Goal: Information Seeking & Learning: Compare options

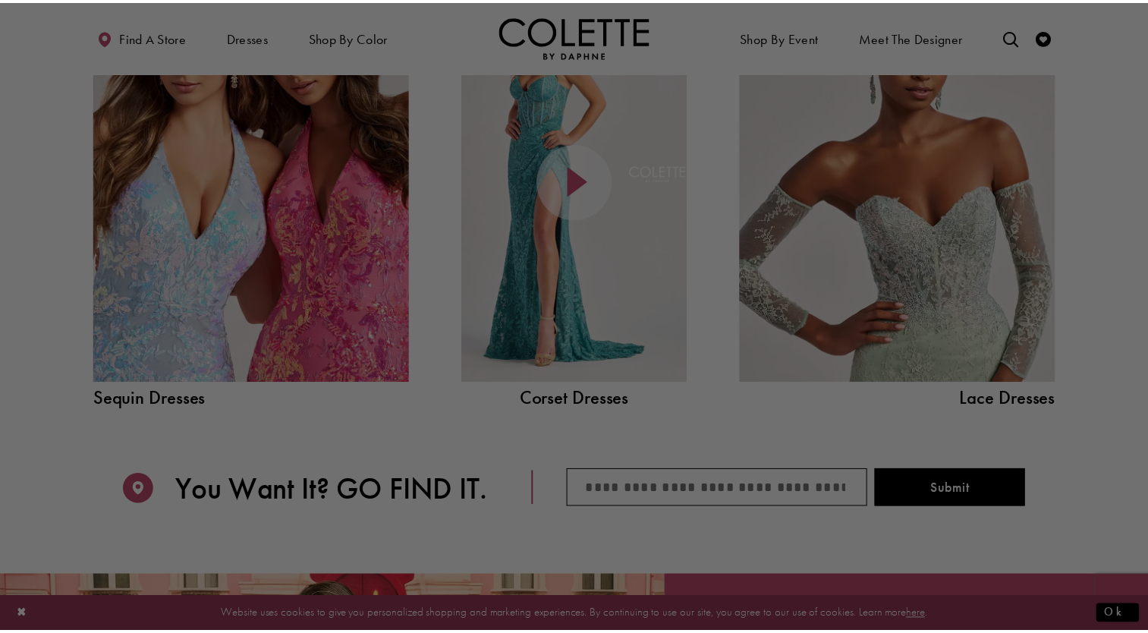
scroll to position [1751, 0]
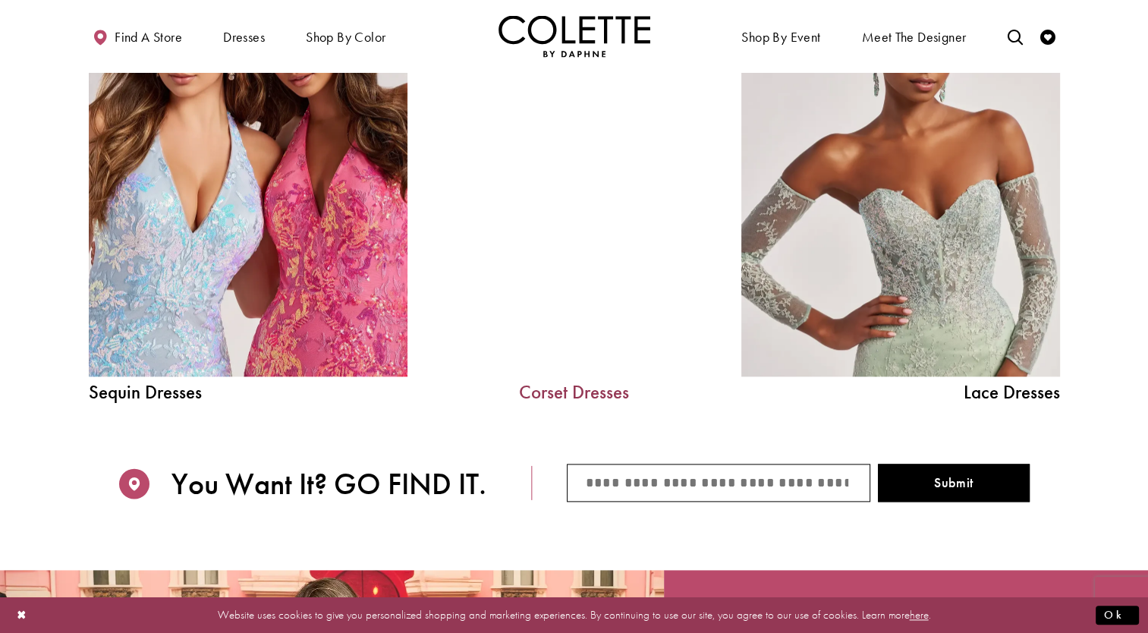
click at [598, 395] on link "Corset Dresses" at bounding box center [575, 391] width 228 height 19
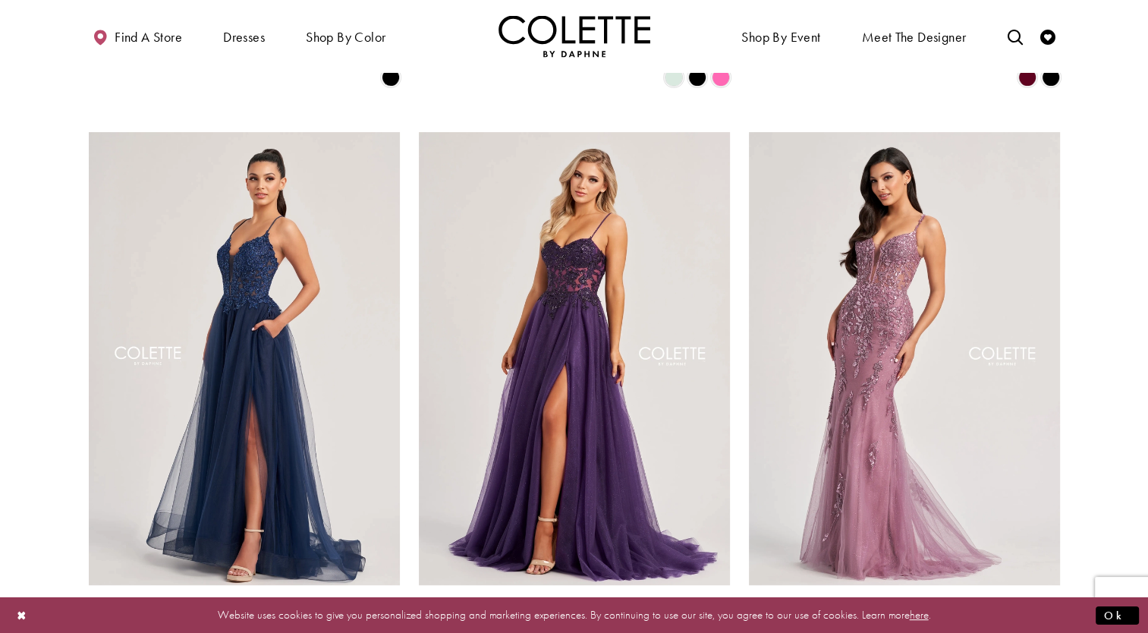
scroll to position [607, 0]
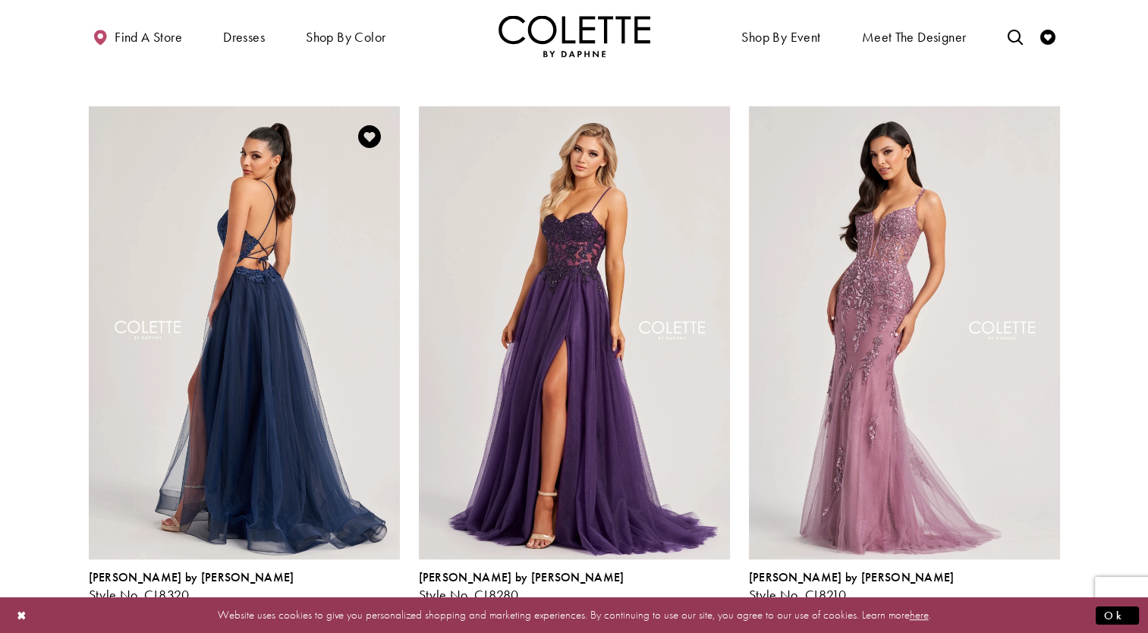
click at [241, 423] on img "Visit Colette by Daphne Style No. CL8320 Page" at bounding box center [244, 332] width 311 height 452
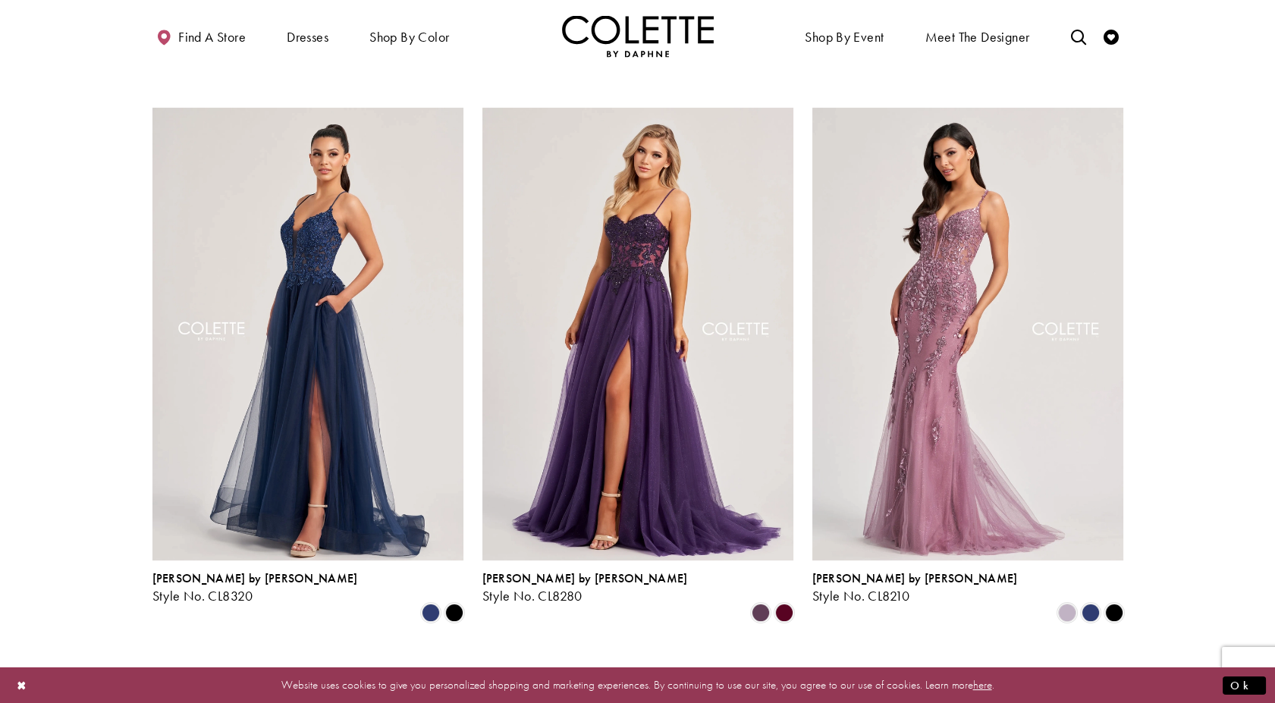
scroll to position [674, 0]
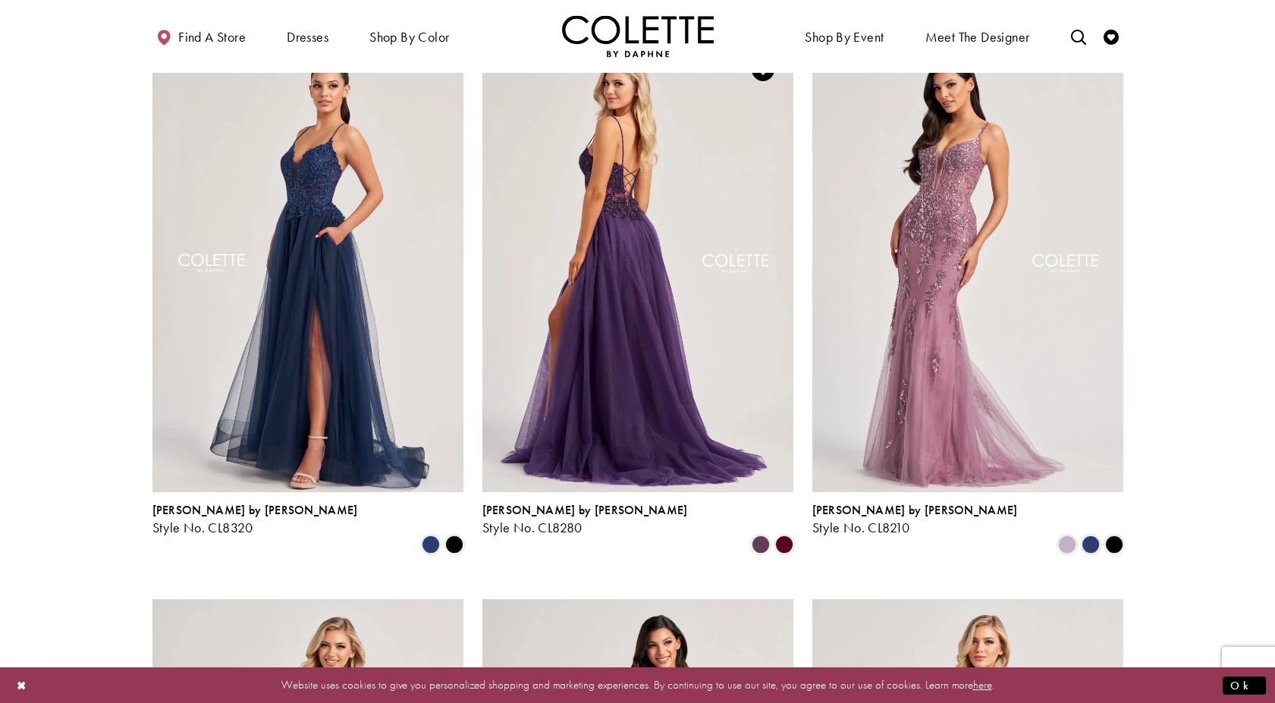
click at [633, 156] on img "Visit Colette by Daphne Style No. CL8280 Page" at bounding box center [638, 265] width 311 height 452
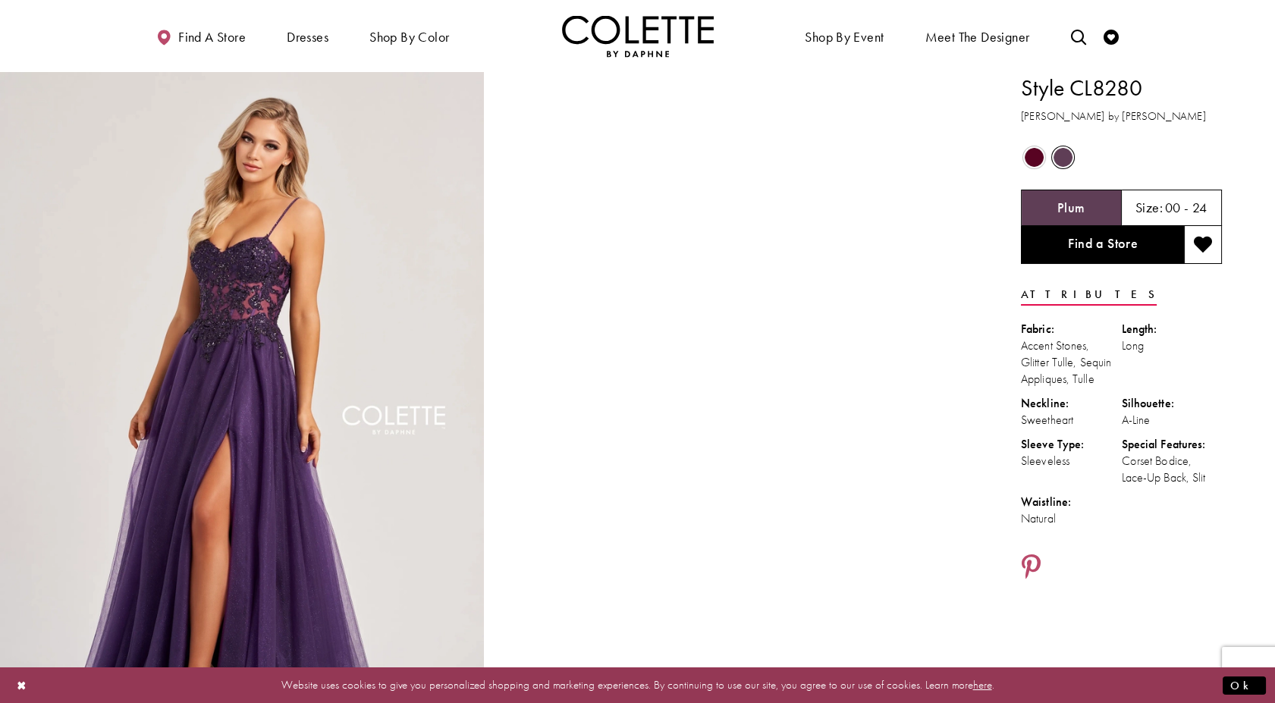
click at [1029, 157] on span "Product color controls state depends on size chosen" at bounding box center [1034, 157] width 19 height 19
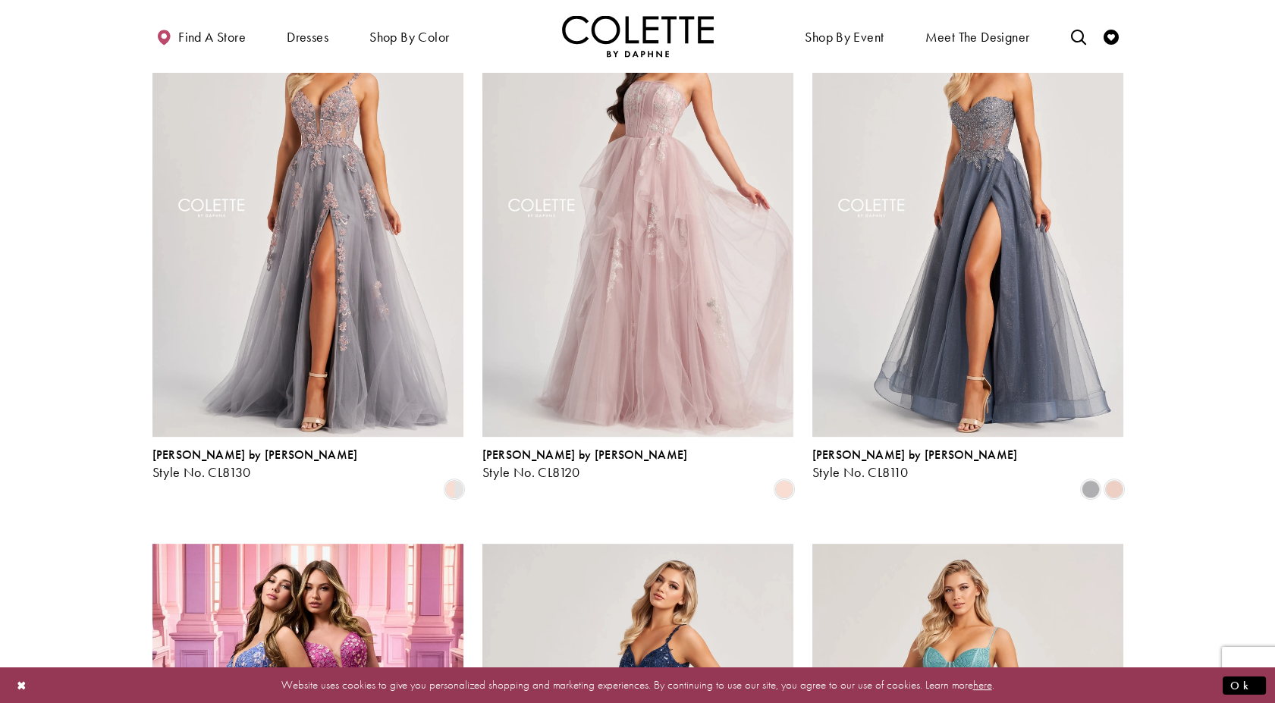
scroll to position [1180, 0]
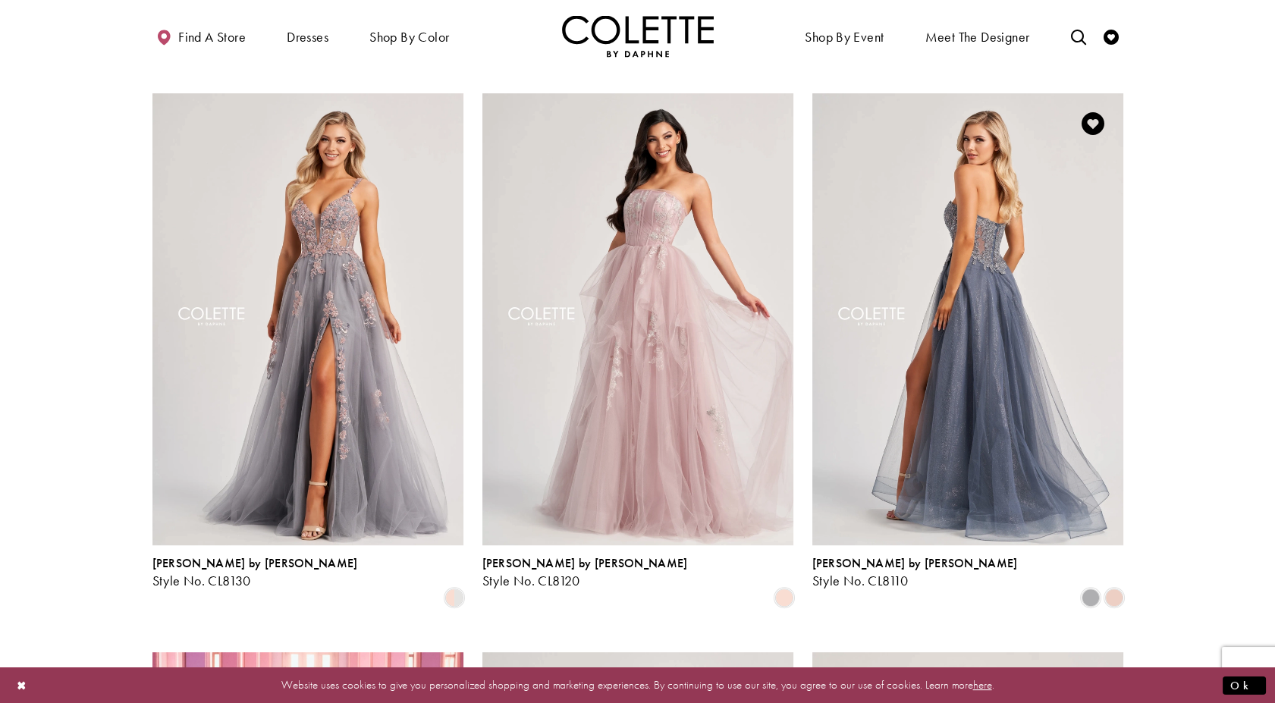
click at [989, 340] on img "Visit Colette by Daphne Style No. CL8110 Page" at bounding box center [968, 319] width 311 height 452
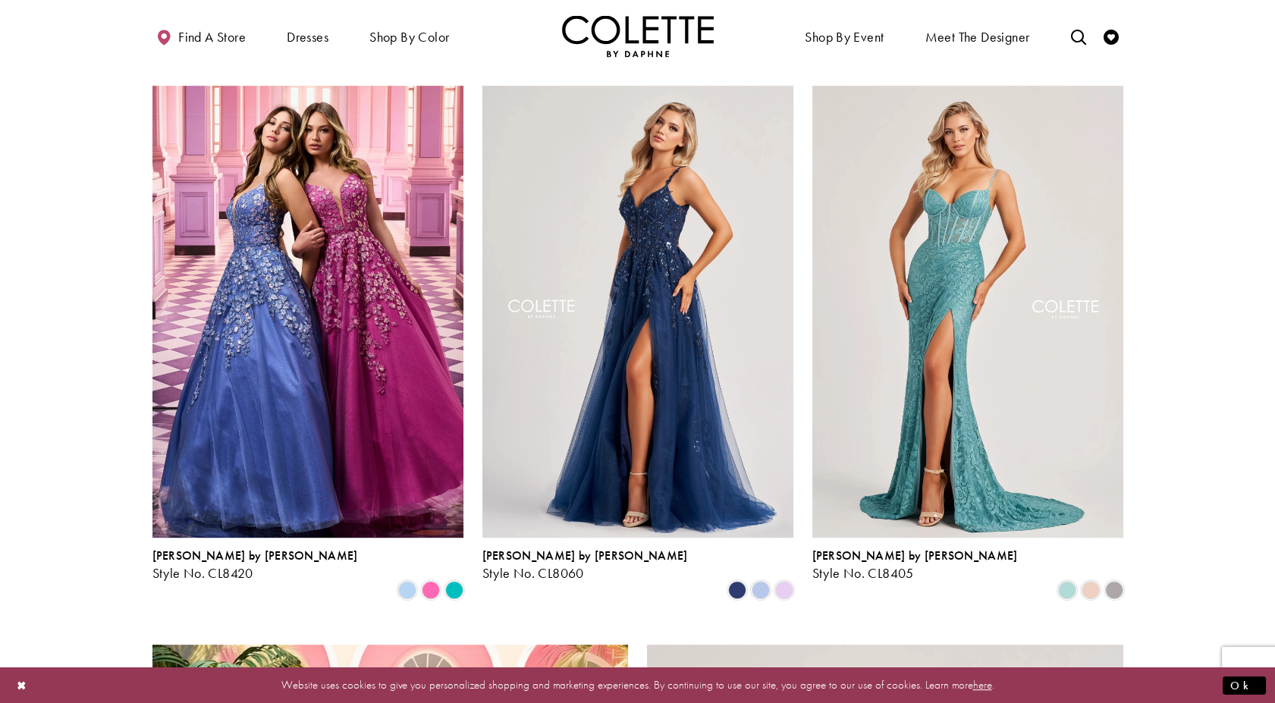
scroll to position [1770, 0]
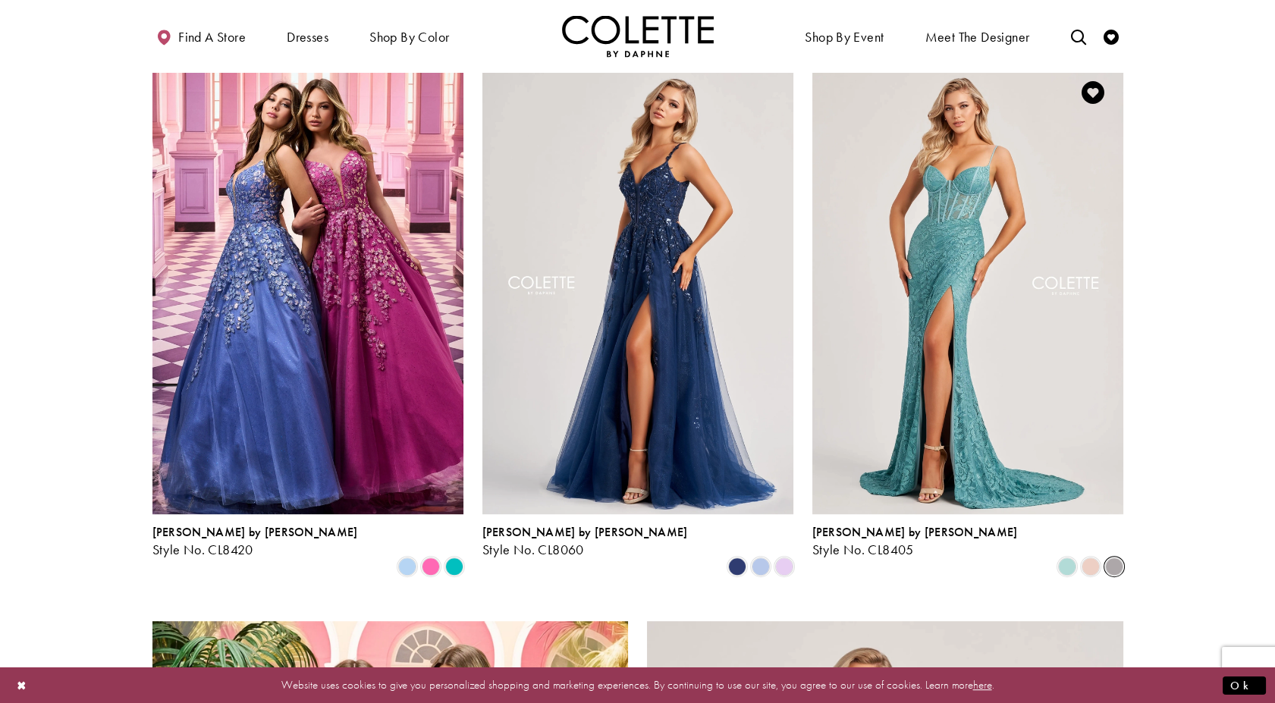
click at [1113, 558] on span "Product List" at bounding box center [1114, 567] width 18 height 18
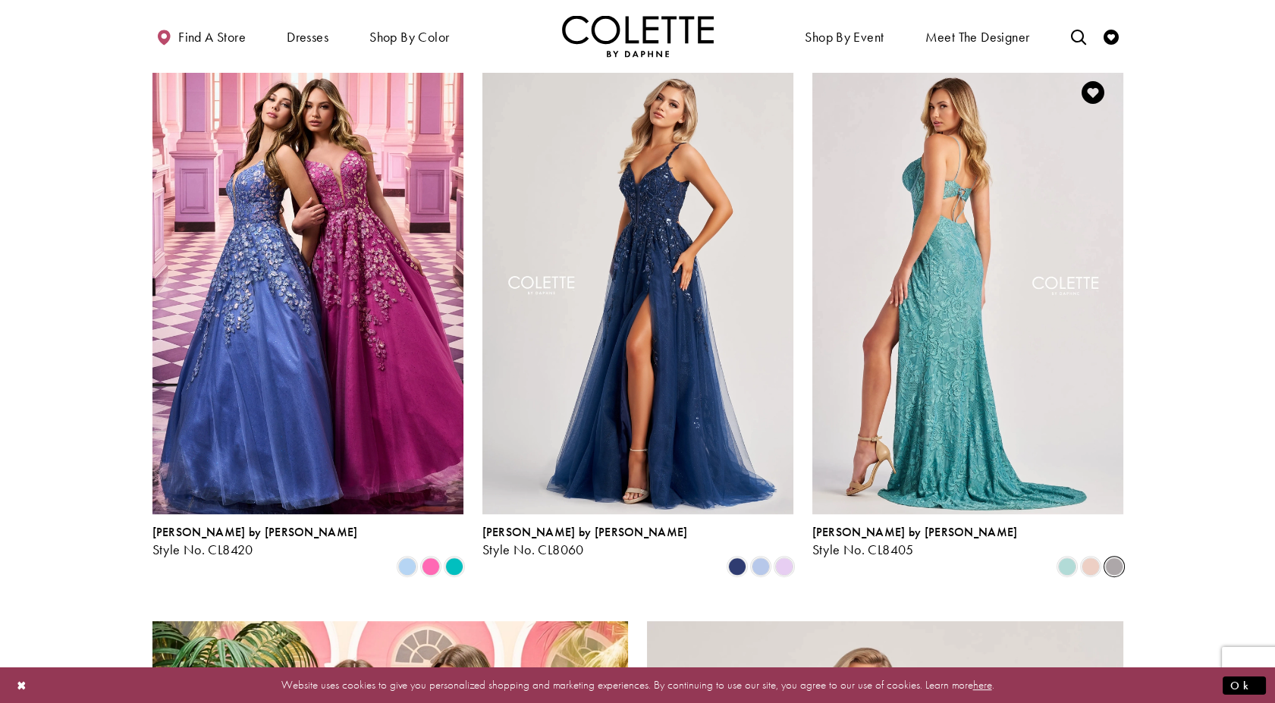
click at [960, 334] on img "Visit Colette by Daphne Style No. CL8405 Page" at bounding box center [968, 288] width 311 height 452
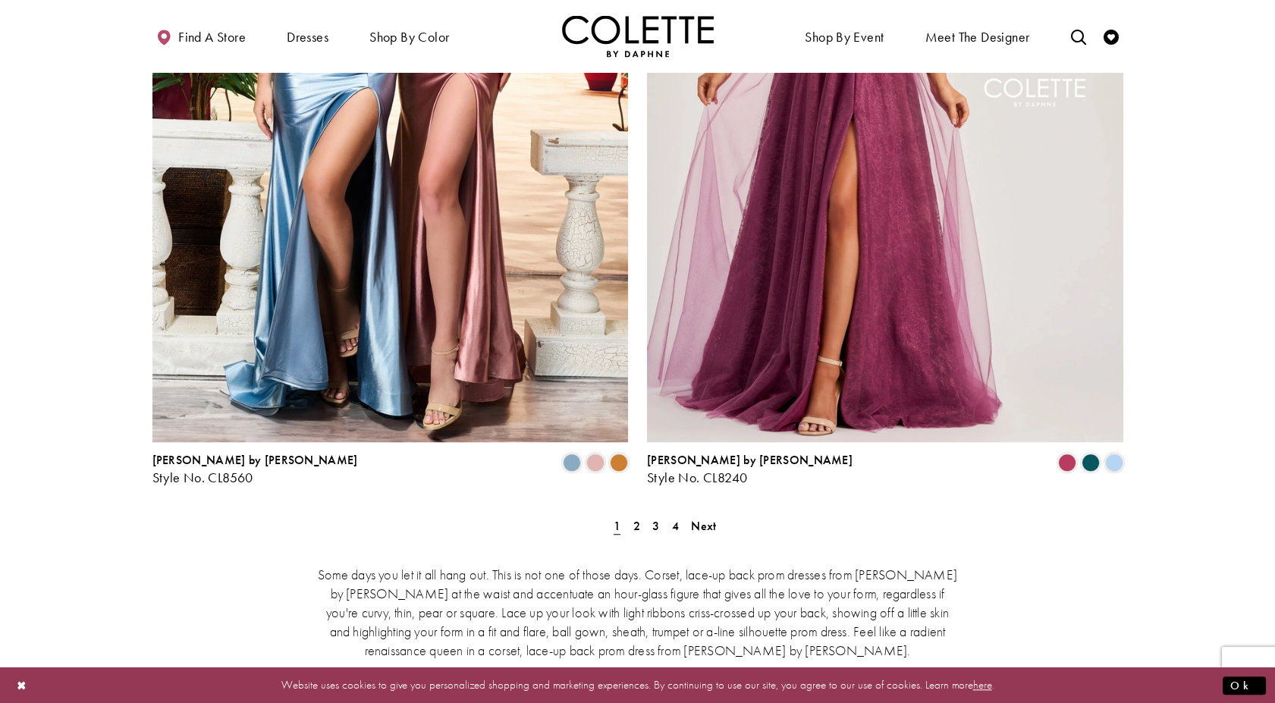
scroll to position [2697, 0]
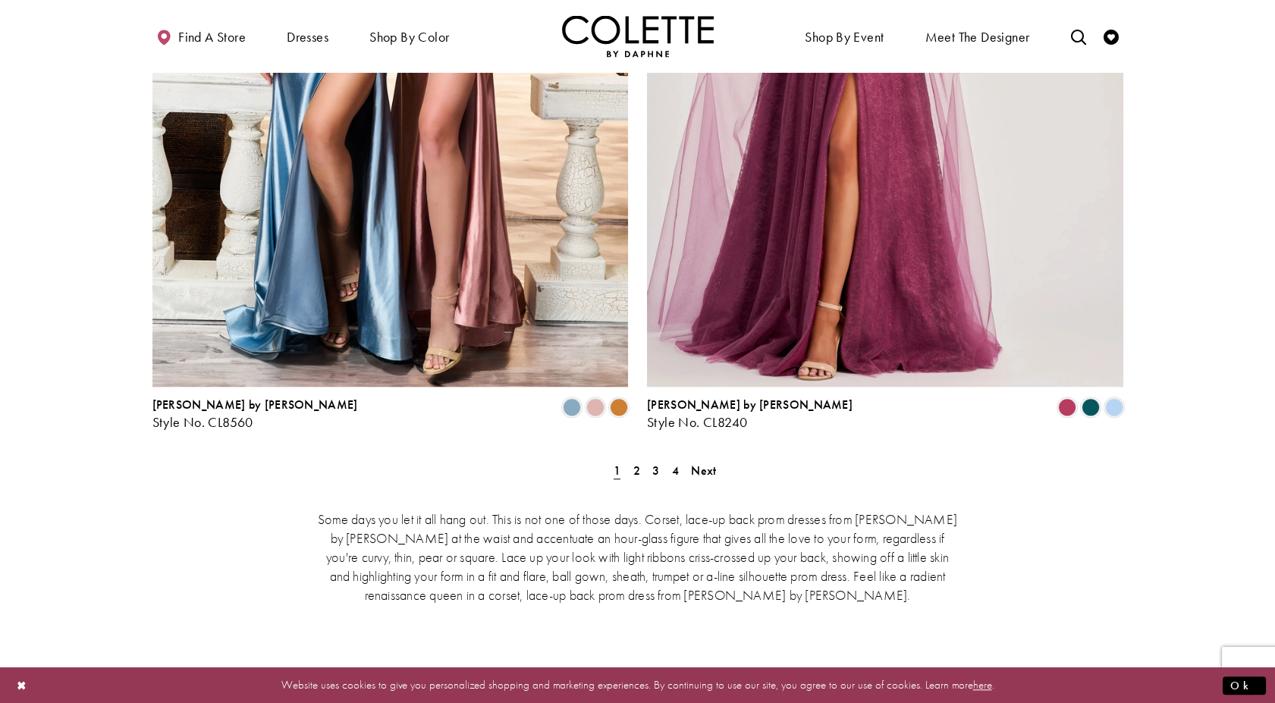
click at [708, 477] on div "Some days you let it all hang out. This is not one of those days. Corset, lace-…" at bounding box center [637, 556] width 971 height 158
click at [710, 463] on span "Next" at bounding box center [703, 471] width 25 height 16
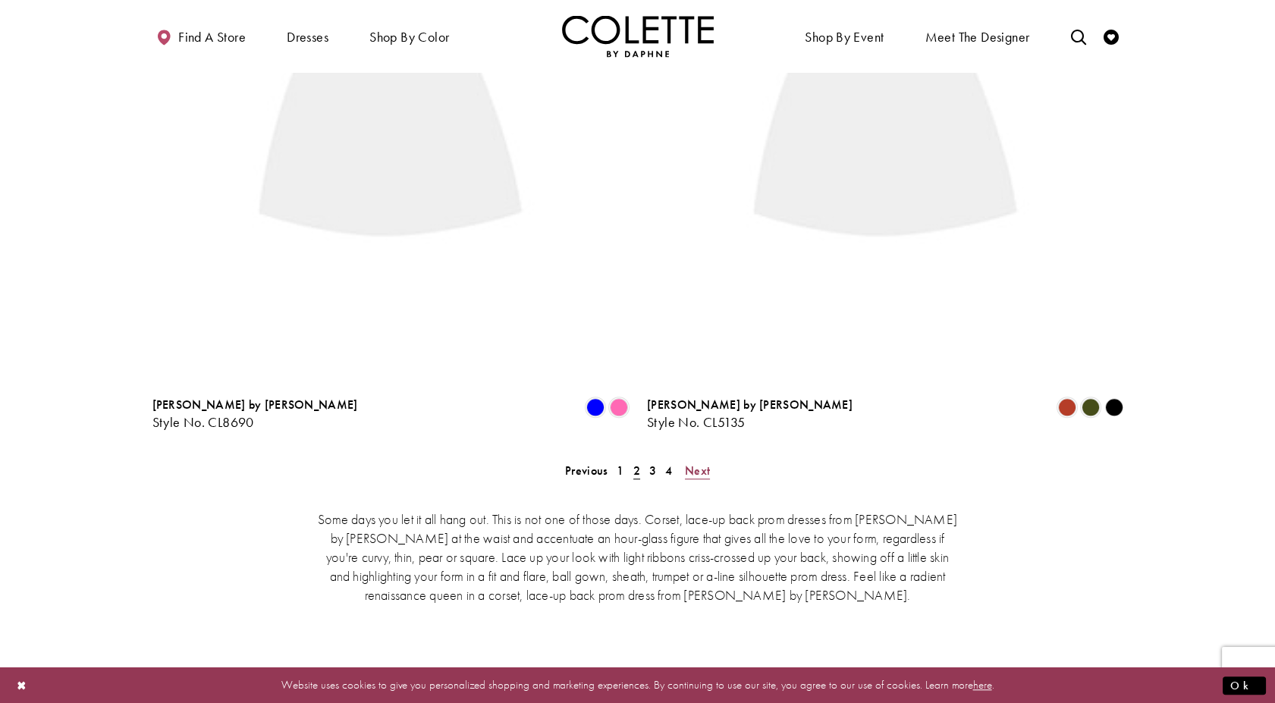
scroll to position [82, 0]
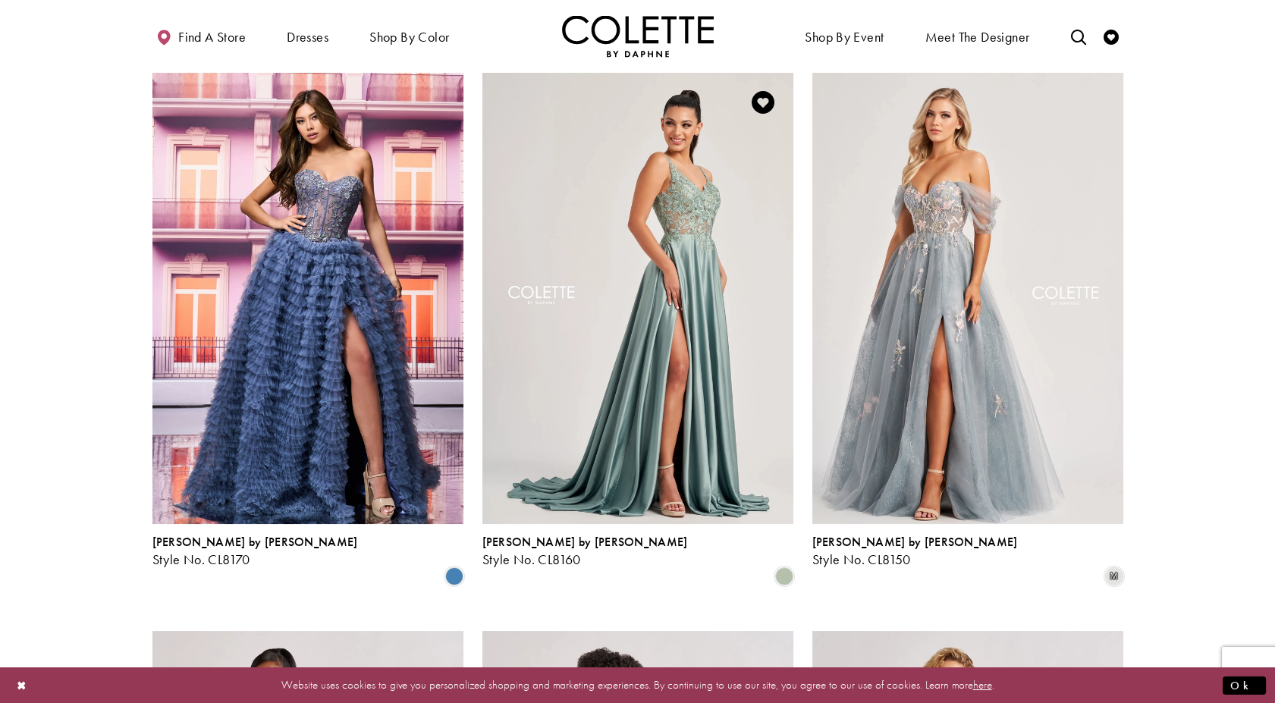
click at [665, 300] on img "Visit Colette by Daphne Style No. CL8160 Page" at bounding box center [638, 298] width 311 height 452
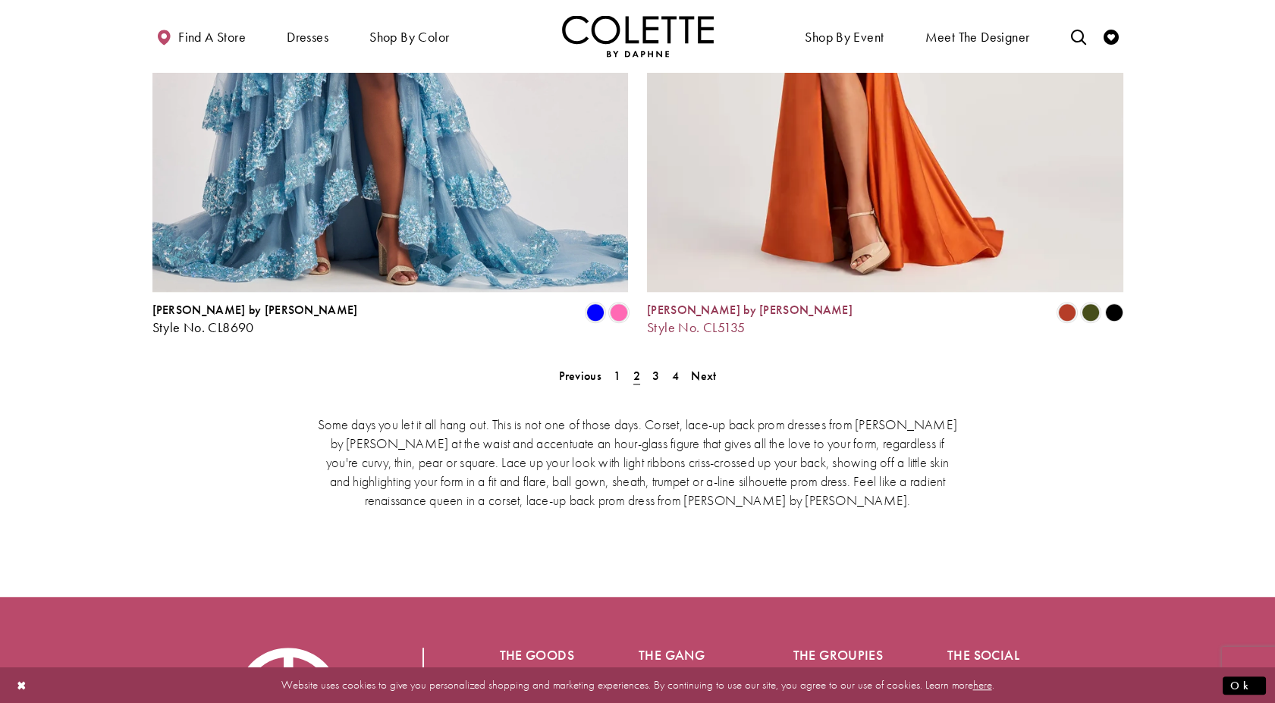
scroll to position [2590, 0]
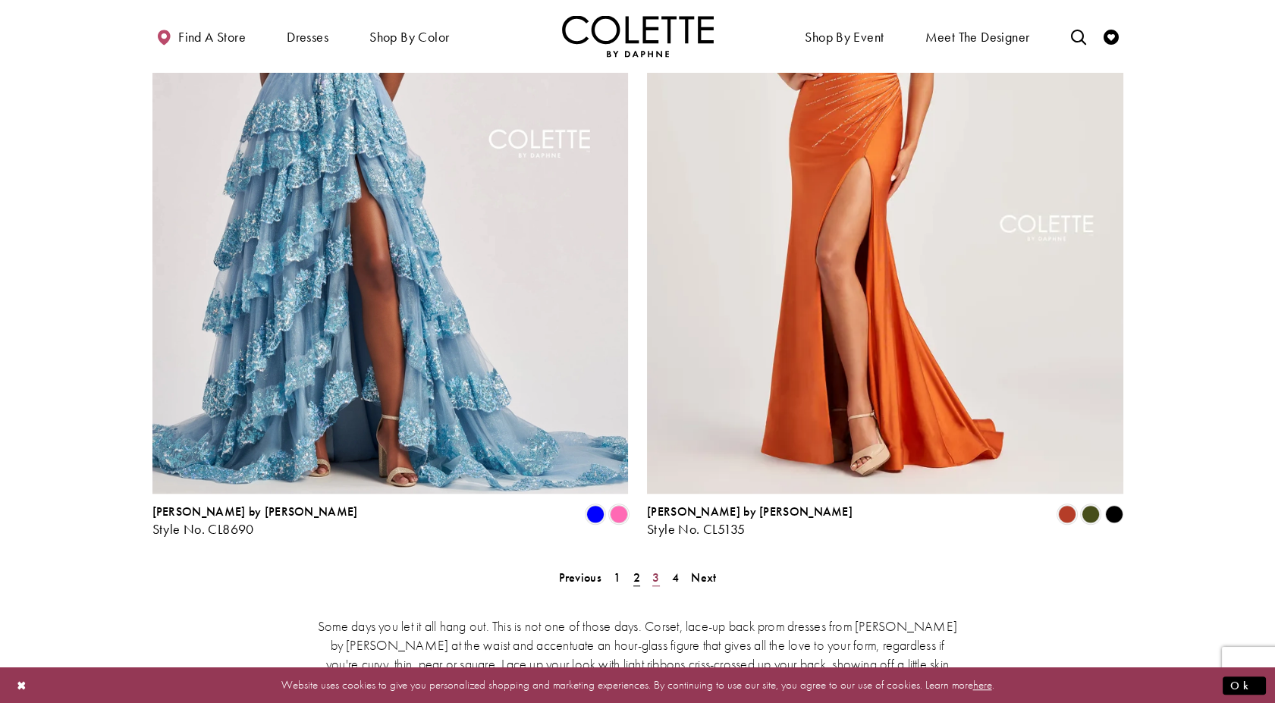
click at [661, 567] on link "3" at bounding box center [656, 578] width 16 height 22
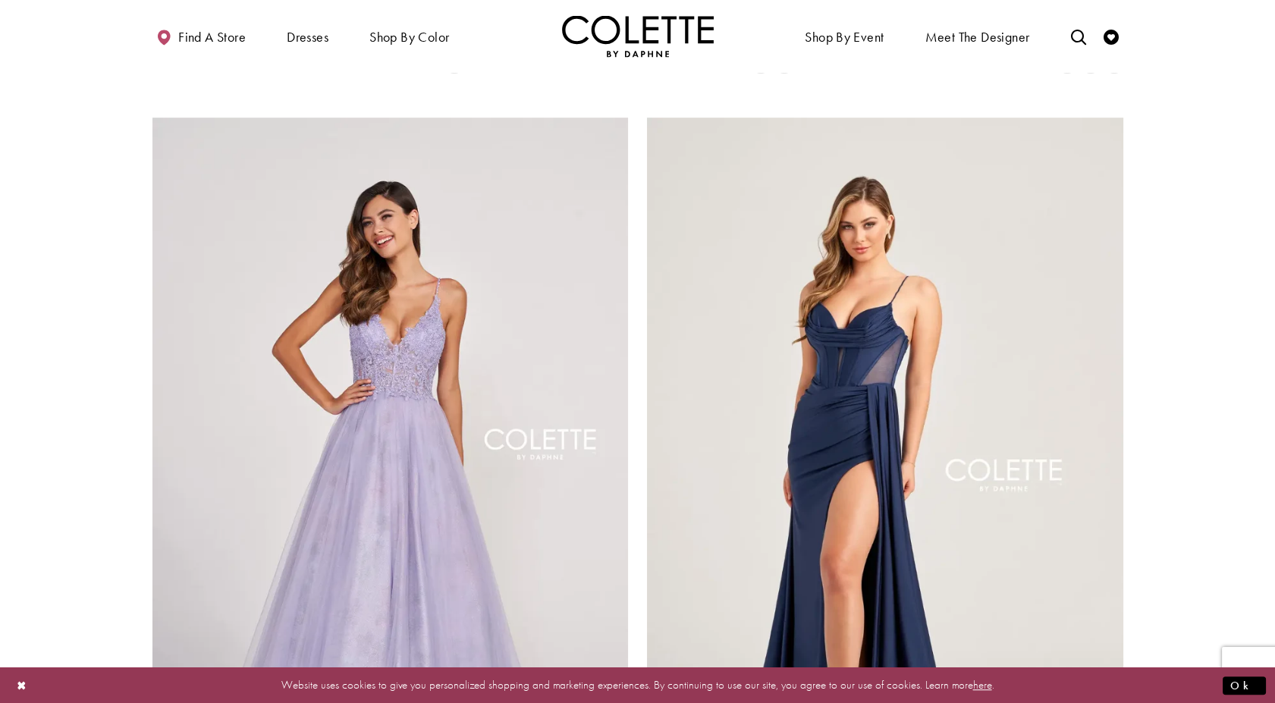
scroll to position [2358, 0]
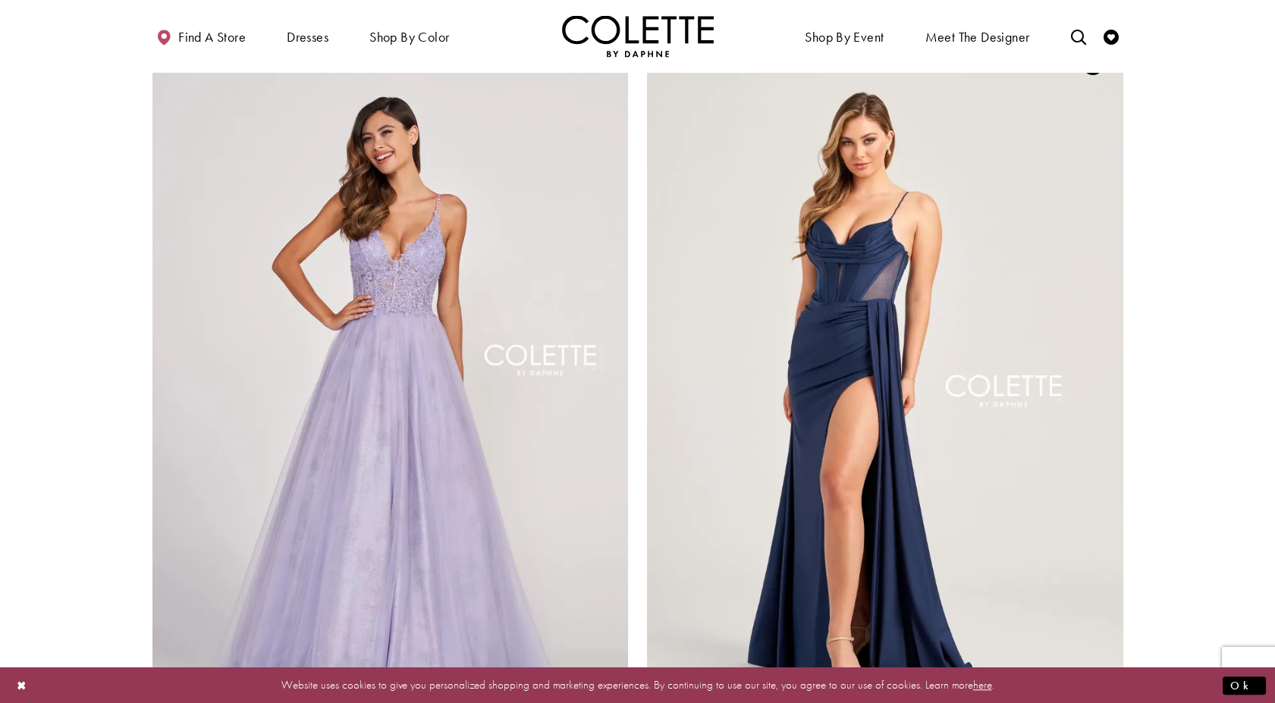
click at [888, 222] on img "Visit Colette by Daphne Style No. CL5159 Page" at bounding box center [885, 379] width 476 height 693
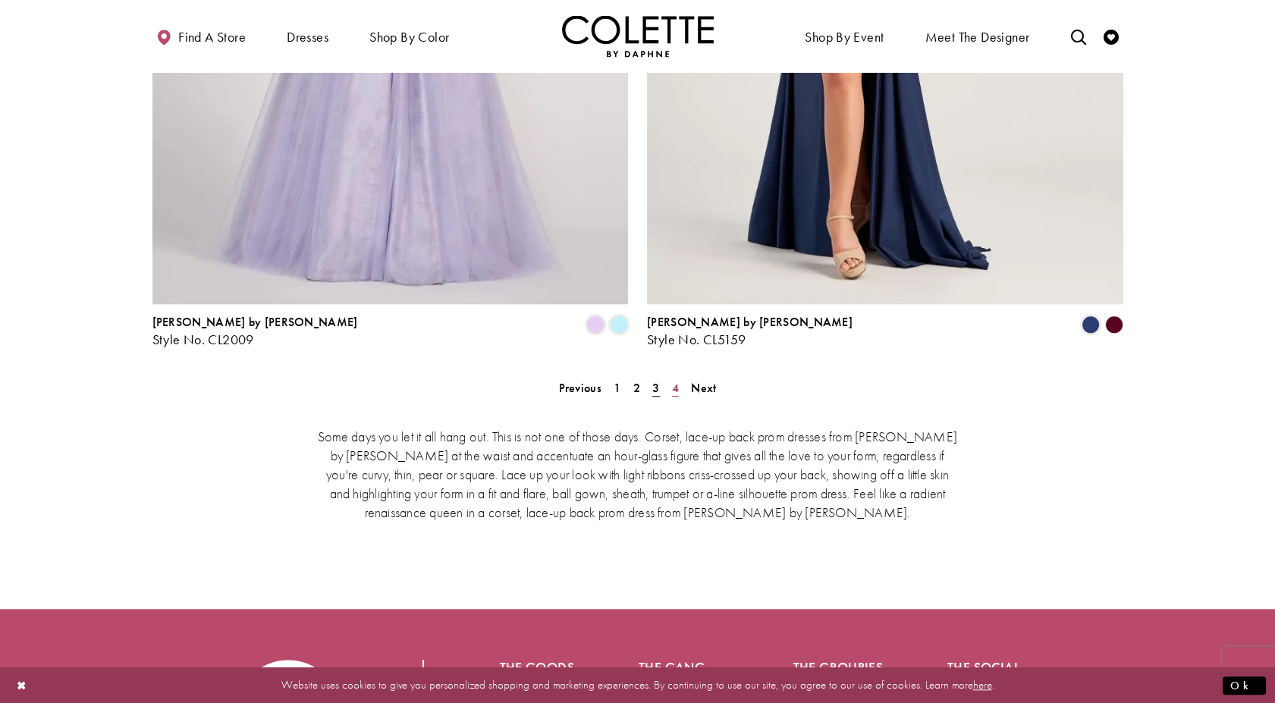
click at [677, 380] on span "4" at bounding box center [675, 388] width 7 height 16
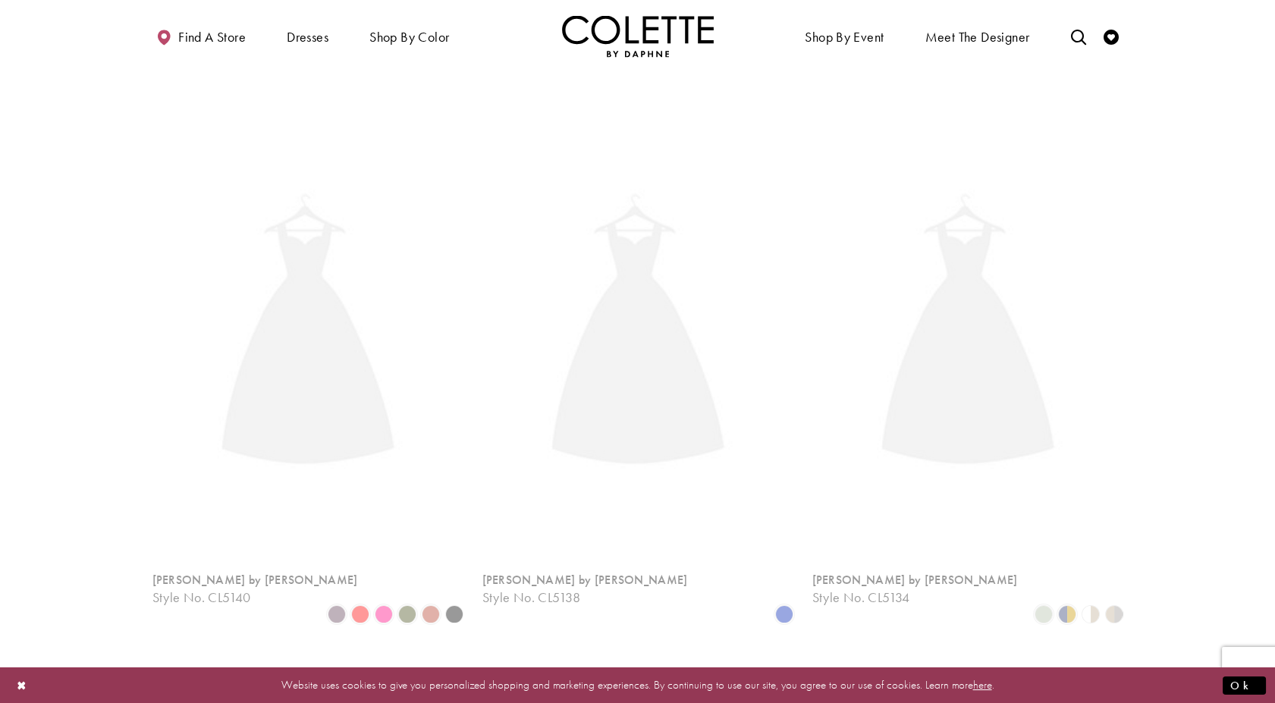
scroll to position [82, 0]
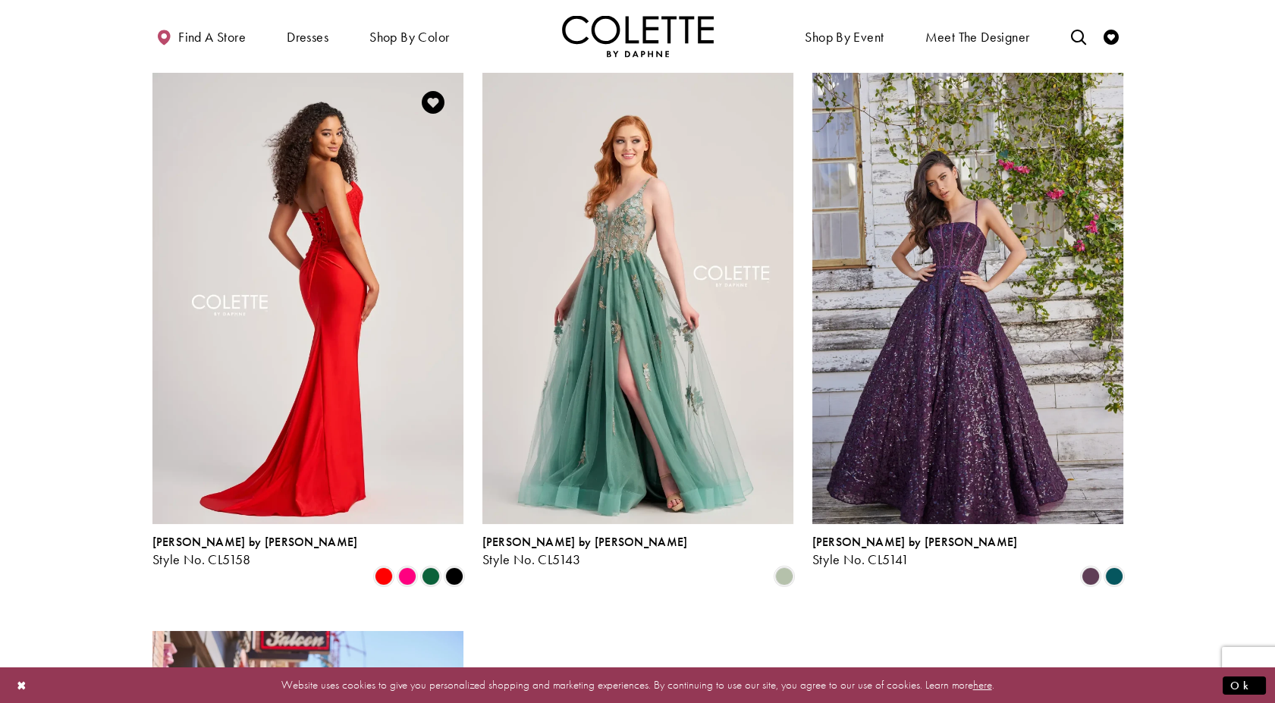
click at [322, 282] on img "Visit Colette by Daphne Style No. CL5158 Page" at bounding box center [307, 298] width 311 height 452
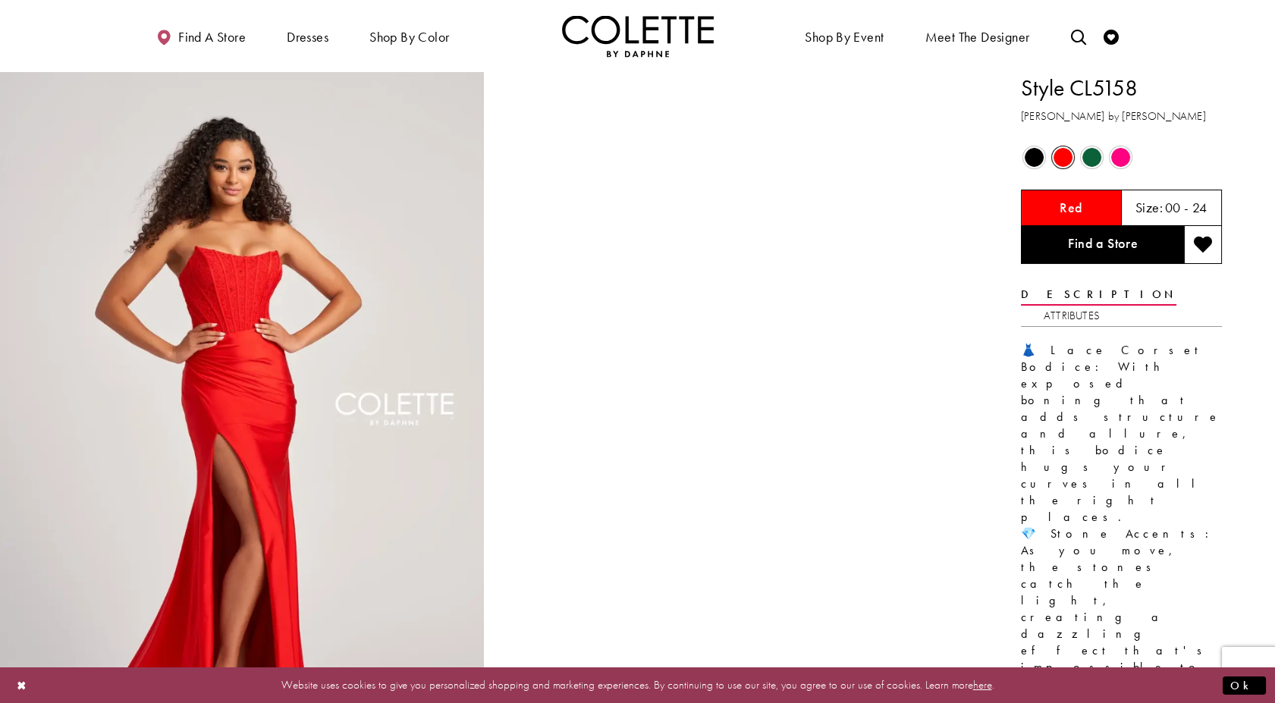
click at [1096, 155] on span "Product color controls state depends on size chosen" at bounding box center [1092, 157] width 19 height 19
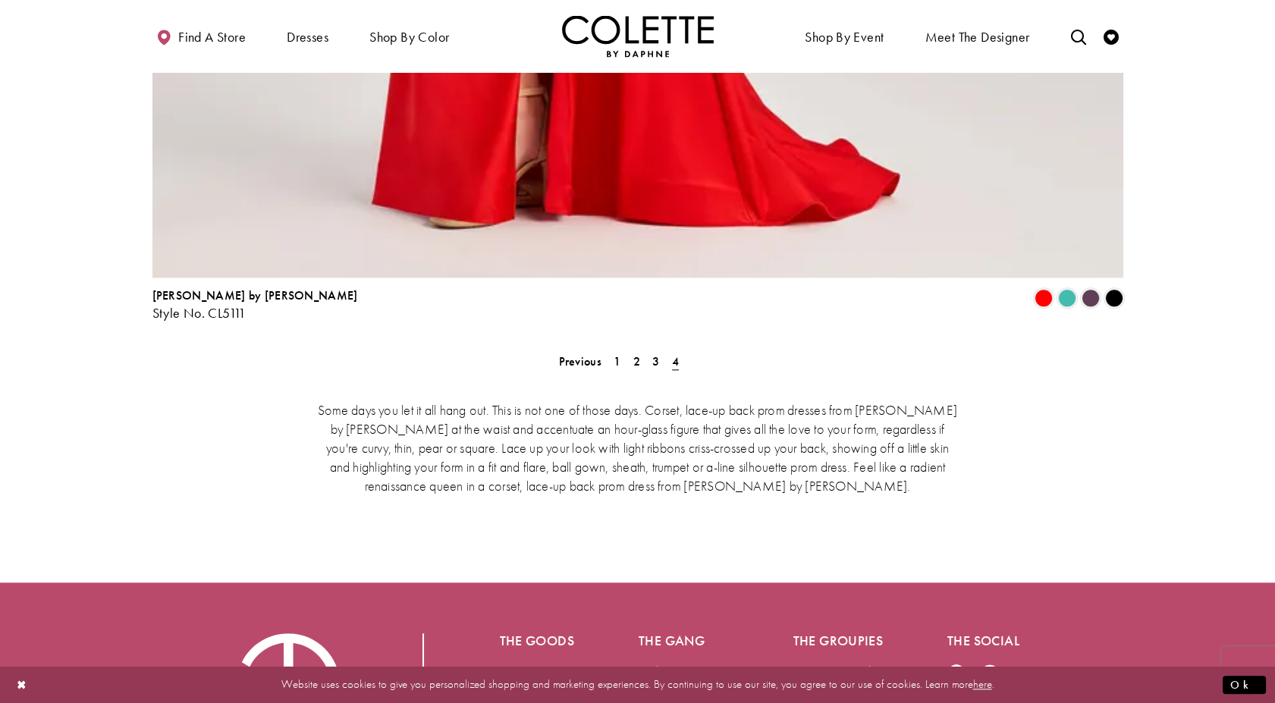
scroll to position [3540, 0]
